Goal: Transaction & Acquisition: Purchase product/service

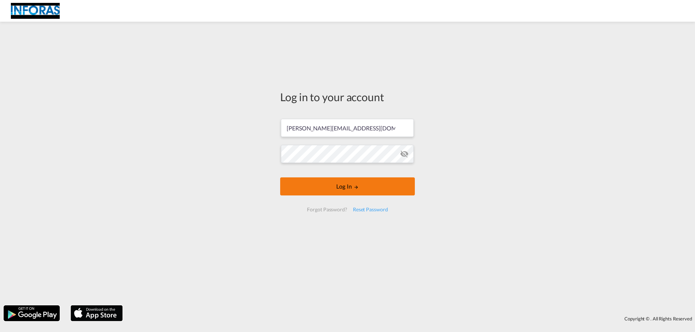
click at [359, 190] on md-icon "LOGIN" at bounding box center [355, 187] width 5 height 5
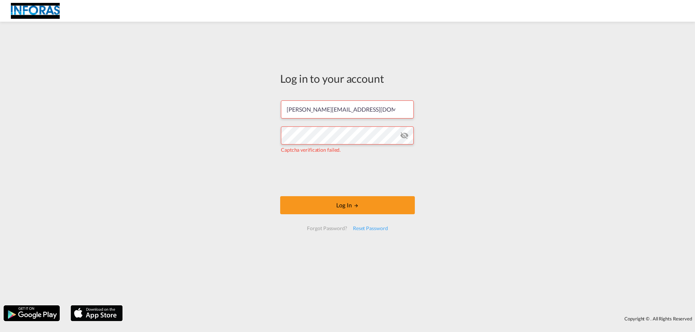
click at [404, 137] on md-icon "icon-eye-off" at bounding box center [404, 135] width 9 height 9
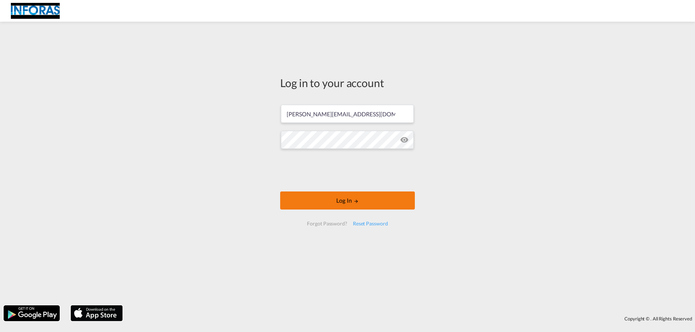
click at [325, 199] on button "Log In" at bounding box center [347, 201] width 135 height 18
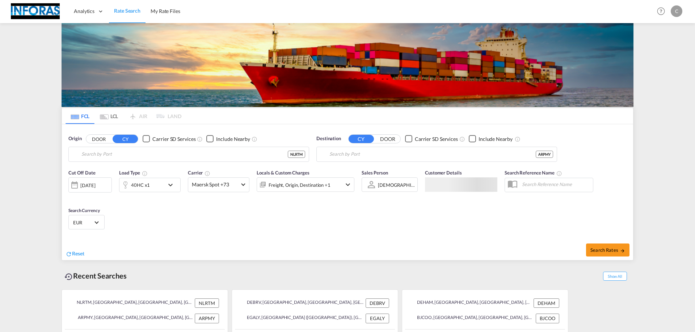
type input "[GEOGRAPHIC_DATA], NLRTM"
type input "[GEOGRAPHIC_DATA], ARPMY"
click at [202, 153] on input "[GEOGRAPHIC_DATA], NLRTM" at bounding box center [193, 154] width 224 height 11
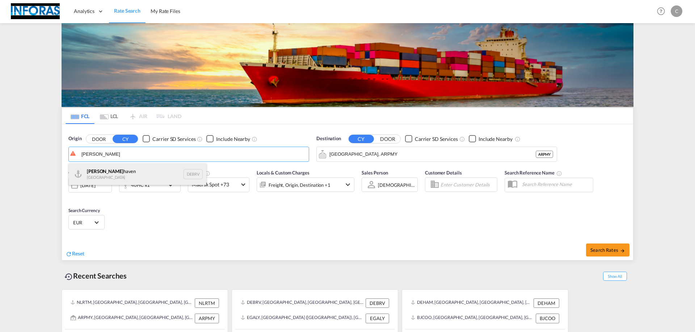
click at [145, 177] on div "[PERSON_NAME] haven [GEOGRAPHIC_DATA] DEBRV" at bounding box center [137, 175] width 137 height 22
type input "[GEOGRAPHIC_DATA], DEBRV"
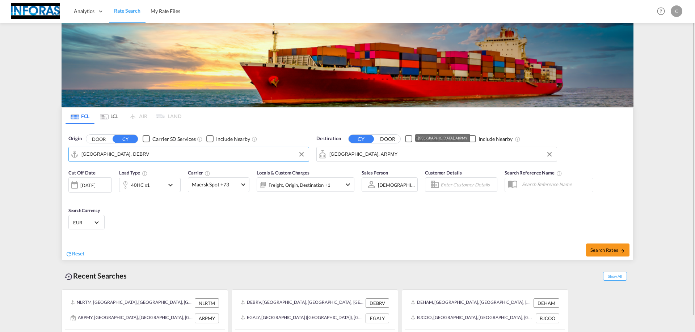
click at [386, 158] on input "[GEOGRAPHIC_DATA], ARPMY" at bounding box center [441, 154] width 224 height 11
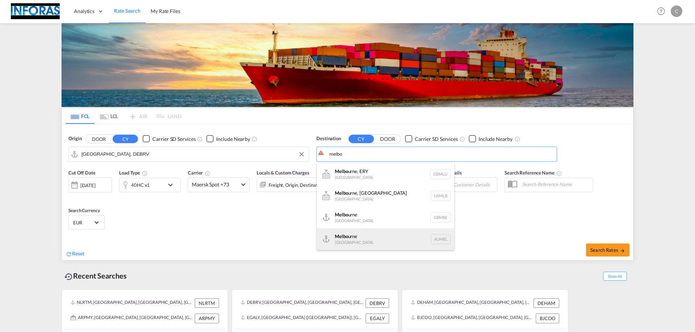
click at [369, 233] on div "Melbo urne [GEOGRAPHIC_DATA] AUMEL" at bounding box center [385, 240] width 137 height 22
type input "[GEOGRAPHIC_DATA], [GEOGRAPHIC_DATA]"
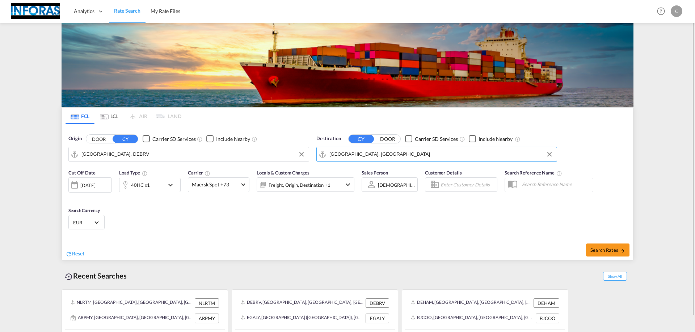
click at [162, 186] on div "40HC x1" at bounding box center [141, 185] width 45 height 14
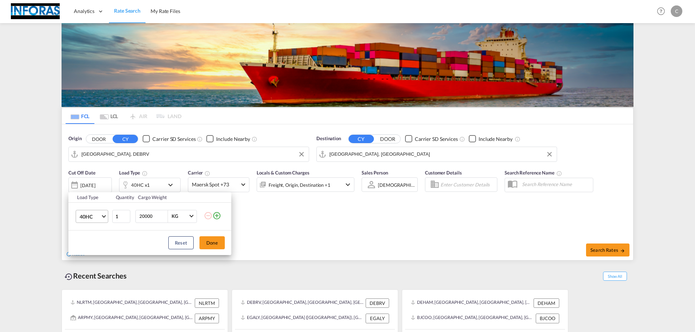
click at [101, 218] on md-select-value "40HC" at bounding box center [93, 217] width 29 height 12
click at [91, 185] on div "20GP" at bounding box center [86, 182] width 13 height 7
click at [140, 217] on input "20000" at bounding box center [153, 217] width 29 height 12
type input "1000"
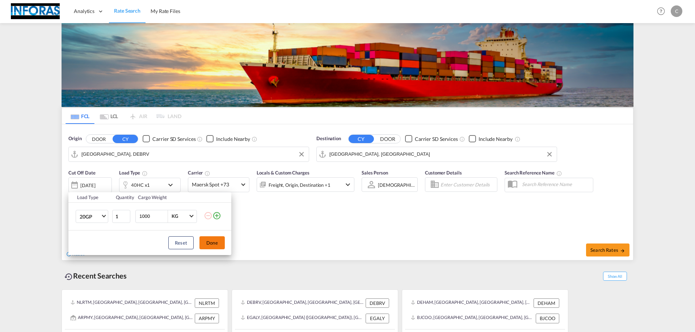
click at [212, 238] on button "Done" at bounding box center [211, 243] width 25 height 13
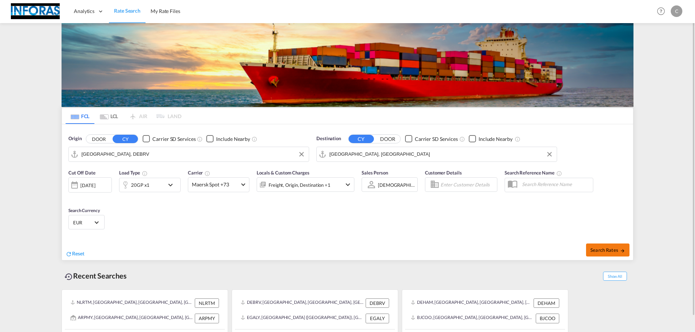
click at [593, 249] on span "Search Rates" at bounding box center [607, 250] width 35 height 6
type input "DEBRV to AUMEL / [DATE]"
